Goal: Register for event/course

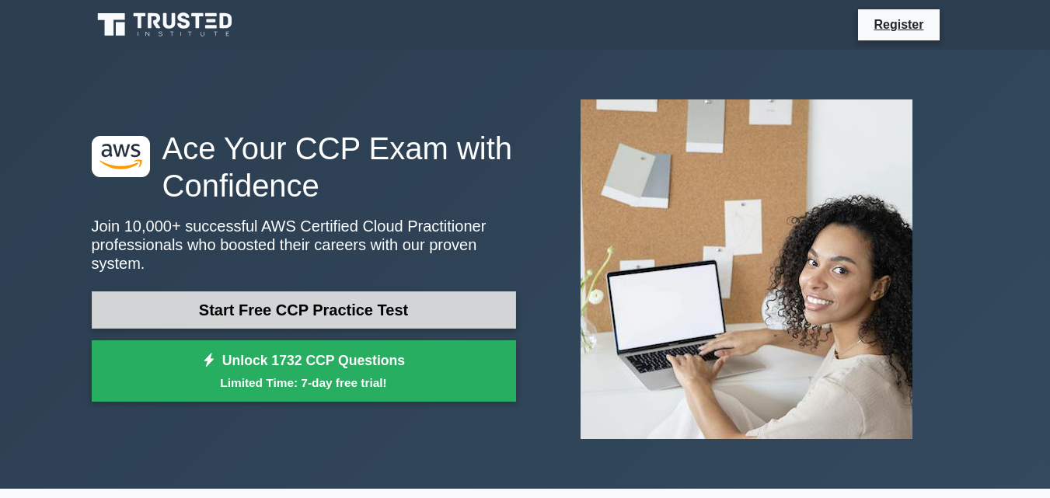
click at [408, 298] on link "Start Free CCP Practice Test" at bounding box center [304, 309] width 424 height 37
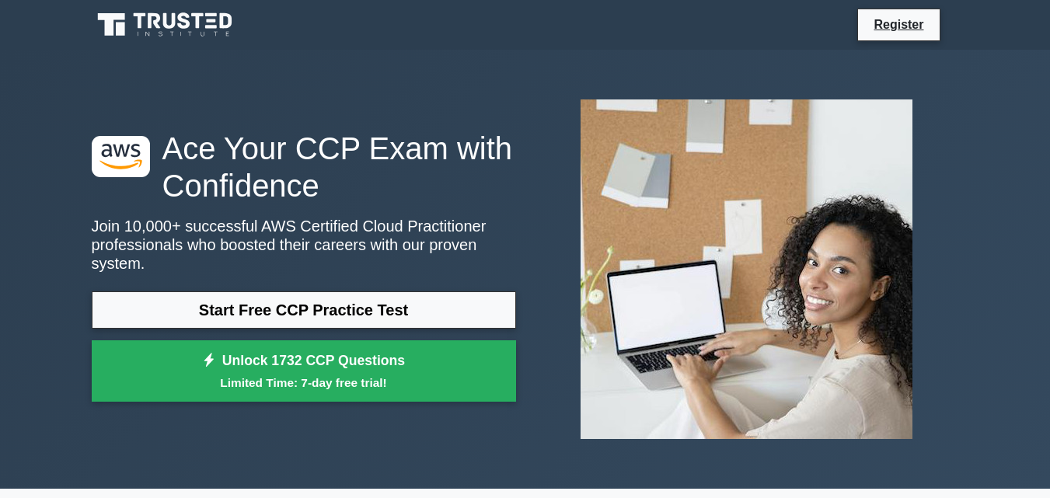
click at [373, 204] on h1 "Ace Your CCP Exam with Confidence" at bounding box center [304, 167] width 424 height 75
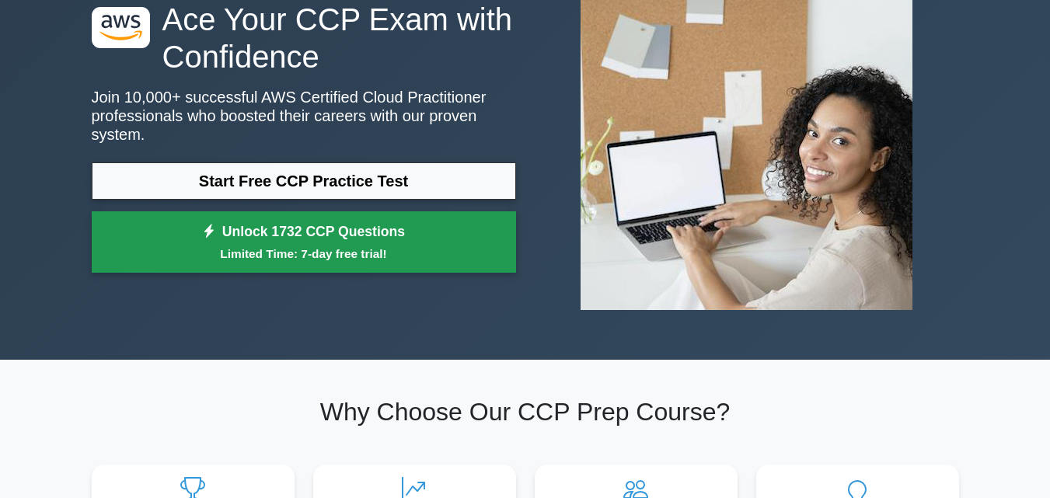
scroll to position [124, 0]
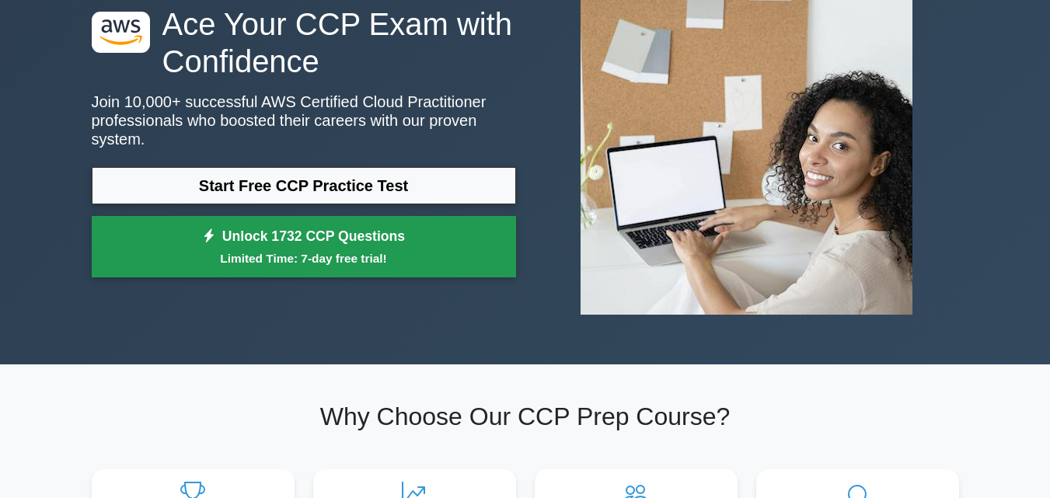
click at [351, 249] on small "Limited Time: 7-day free trial!" at bounding box center [303, 258] width 385 height 18
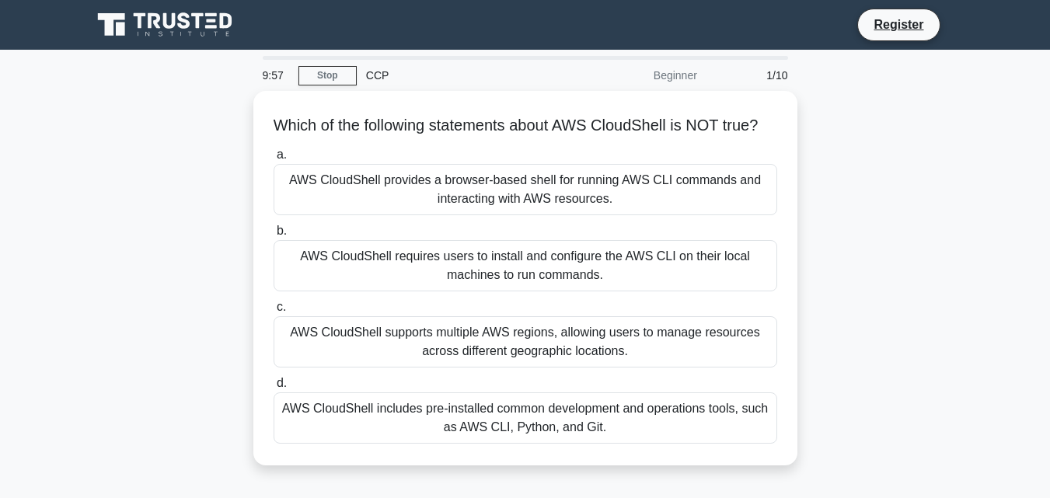
click at [149, 214] on div "Which of the following statements about AWS CloudShell is NOT true? .spinner_0X…" at bounding box center [525, 287] width 886 height 393
click at [159, 164] on div "Which of the following statements about AWS CloudShell is NOT true? .spinner_0X…" at bounding box center [525, 287] width 886 height 393
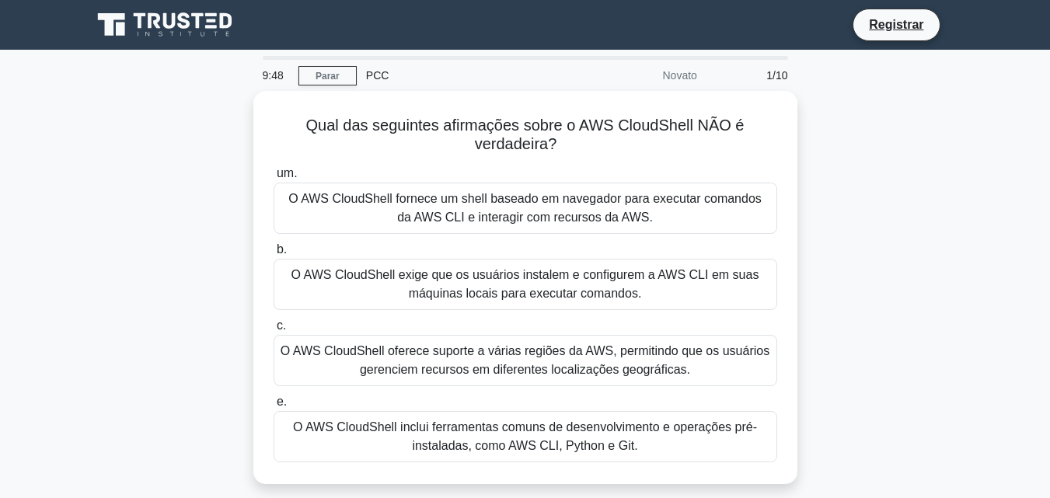
click at [218, 198] on div "Qual das seguintes afirmações sobre o AWS CloudShell NÃO é verdadeira? .spinner…" at bounding box center [525, 297] width 886 height 412
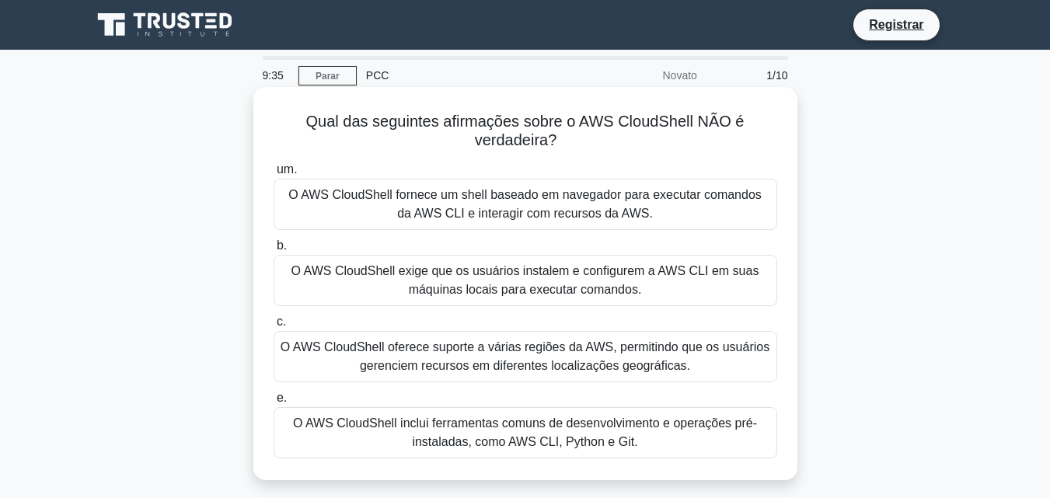
click at [330, 190] on font "O AWS CloudShell fornece um shell baseado em navegador para executar comandos d…" at bounding box center [524, 204] width 473 height 32
click at [274, 175] on input "um. O AWS CloudShell fornece um shell baseado em navegador para executar comand…" at bounding box center [274, 170] width 0 height 10
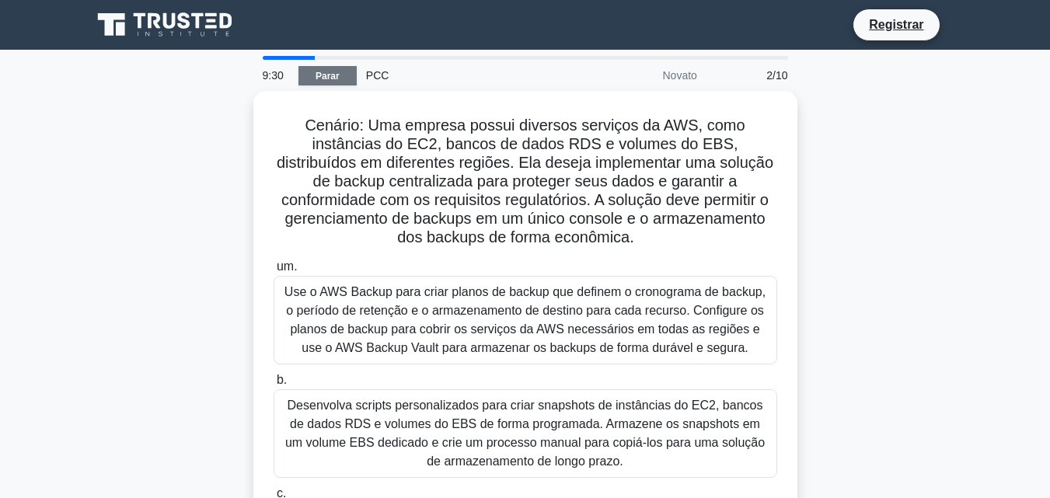
click at [324, 75] on font "Parar" at bounding box center [328, 76] width 24 height 11
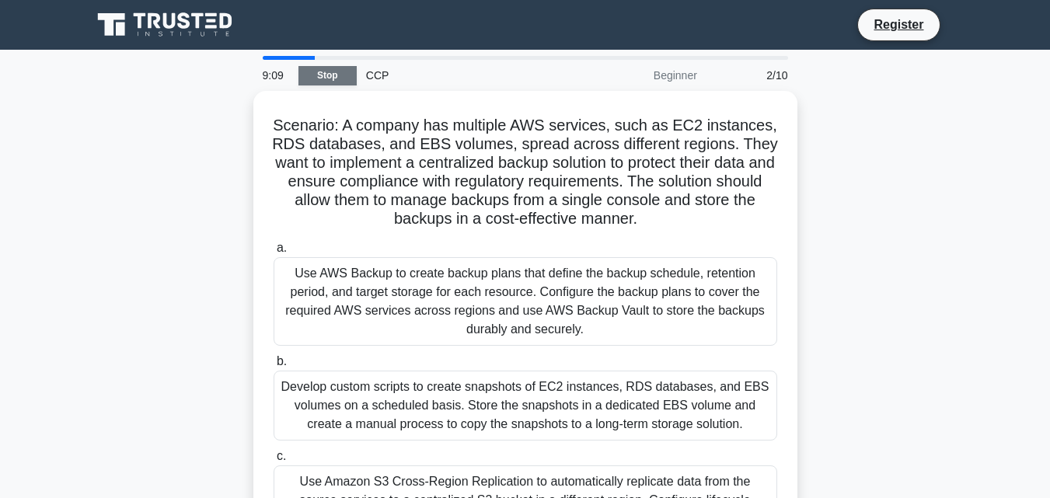
click at [309, 75] on link "Stop" at bounding box center [327, 75] width 58 height 19
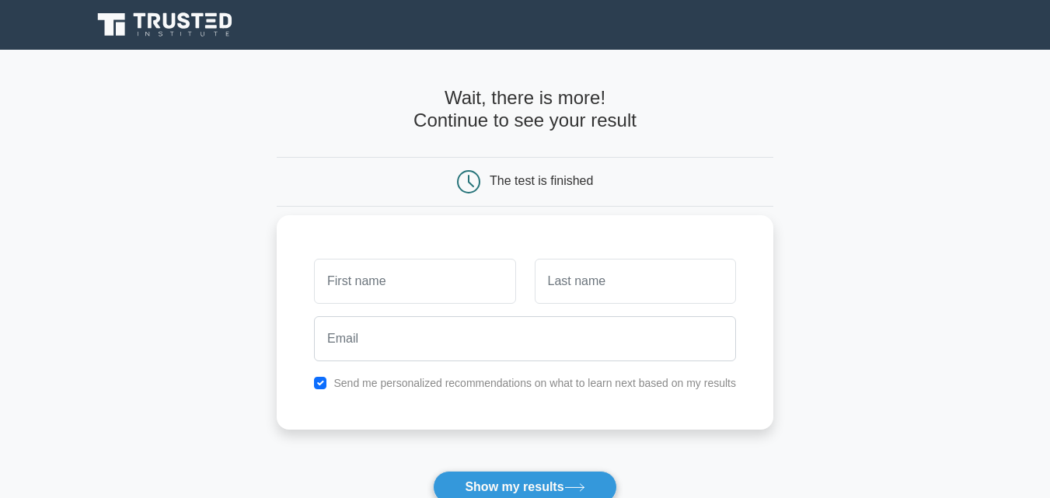
click at [364, 388] on label "Send me personalized recommendations on what to learn next based on my results" at bounding box center [534, 383] width 403 height 12
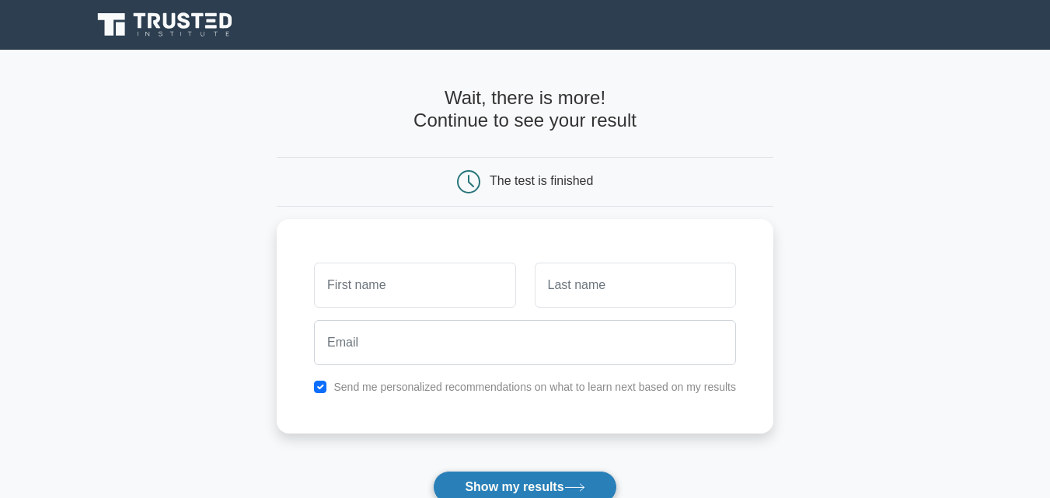
click at [490, 476] on button "Show my results" at bounding box center [524, 487] width 183 height 33
